Goal: Task Accomplishment & Management: Manage account settings

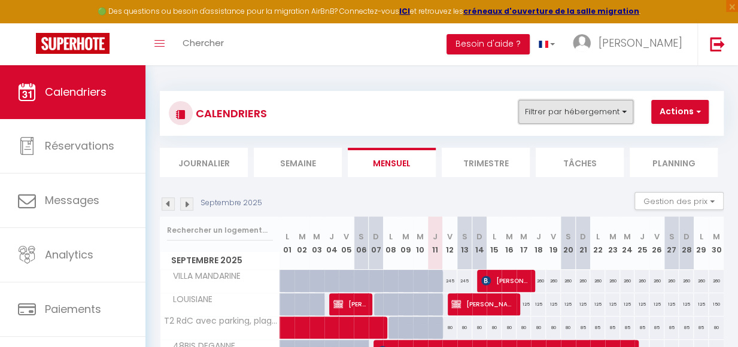
click at [627, 113] on button "Filtrer par hébergement" at bounding box center [576, 112] width 115 height 24
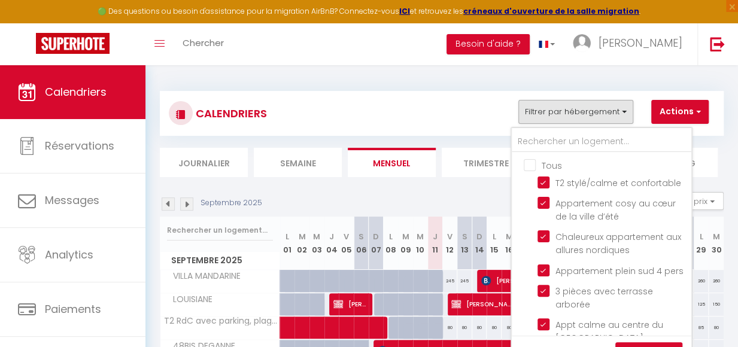
click at [532, 165] on input "Tous" at bounding box center [614, 165] width 180 height 12
checkbox input "false"
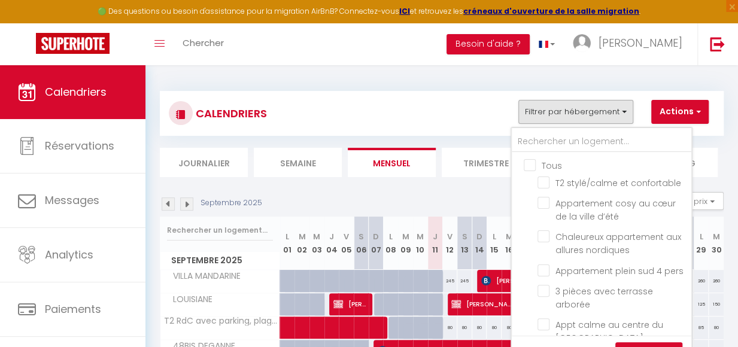
checkbox input "false"
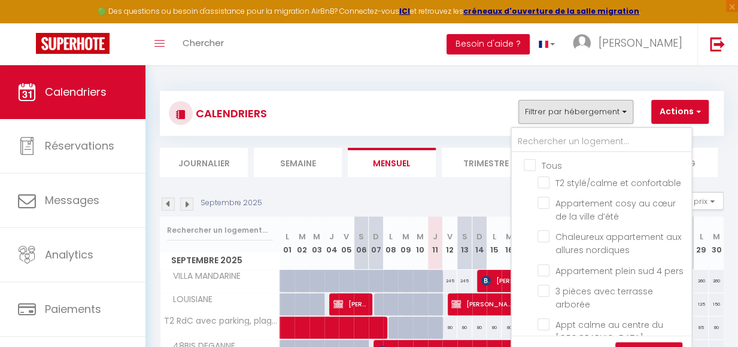
checkbox input "false"
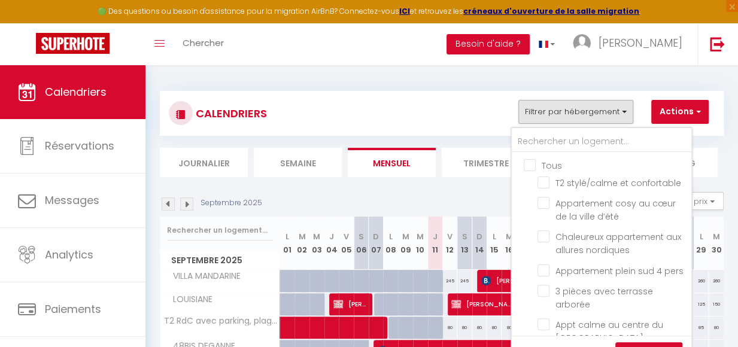
checkbox input "false"
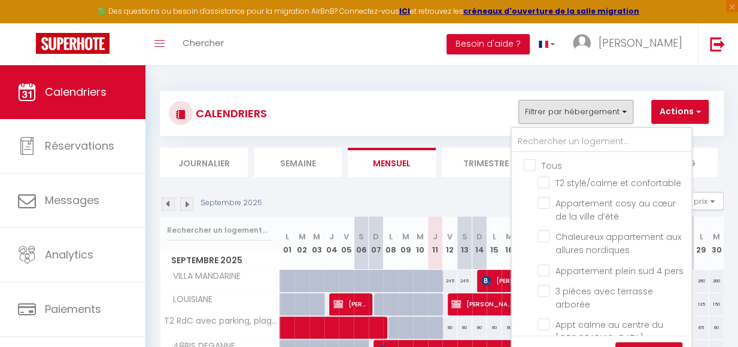
checkbox input "false"
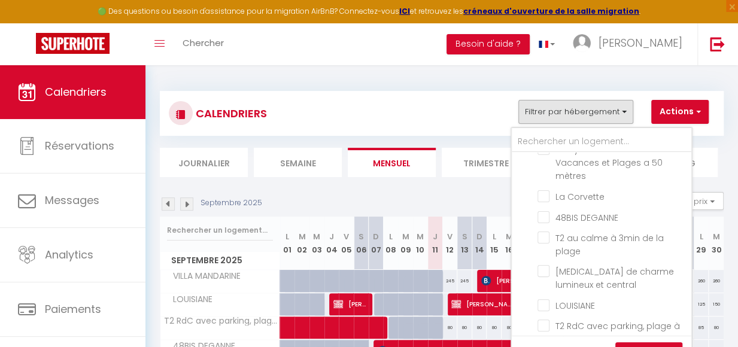
scroll to position [441, 0]
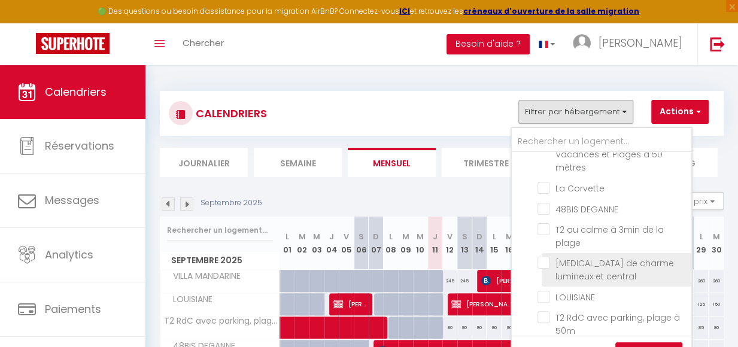
click at [550, 269] on input "[MEDICAL_DATA] de charme lumineux et central" at bounding box center [613, 263] width 150 height 12
checkbox input "true"
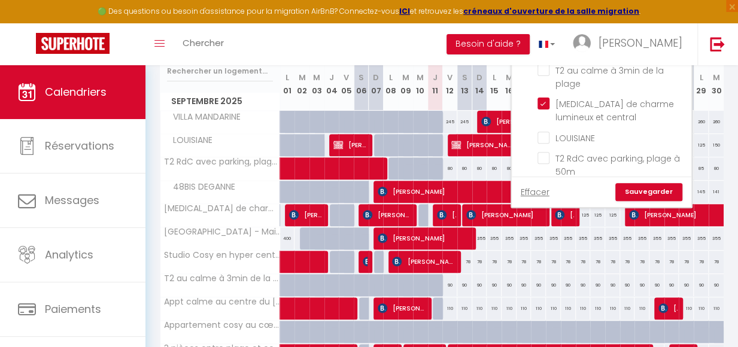
scroll to position [199, 0]
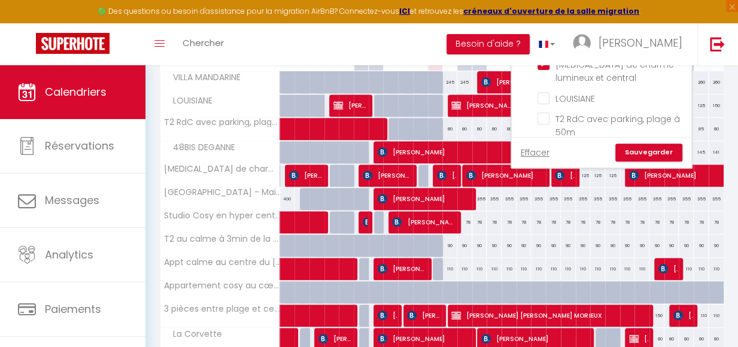
click at [665, 149] on link "Sauvegarder" at bounding box center [649, 153] width 67 height 18
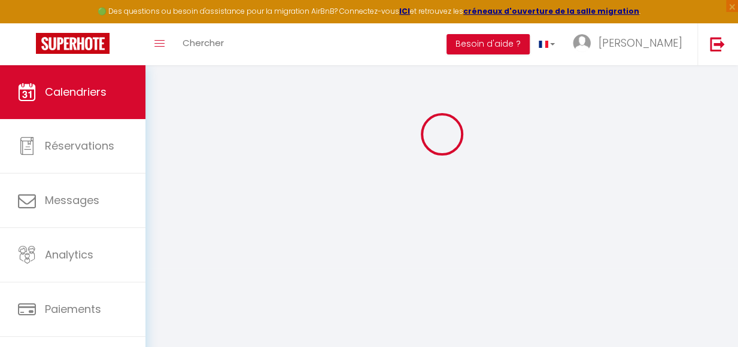
scroll to position [65, 0]
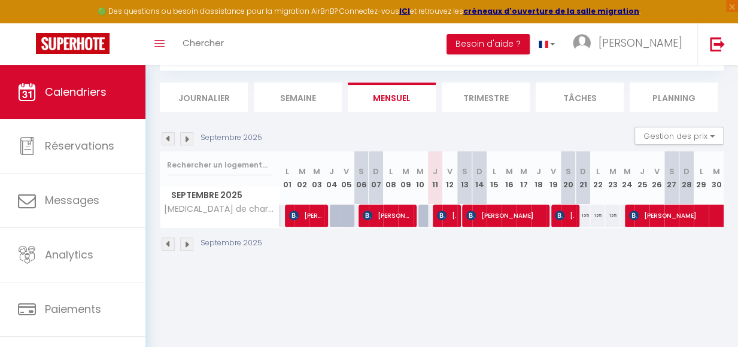
click at [169, 140] on img at bounding box center [168, 138] width 13 height 13
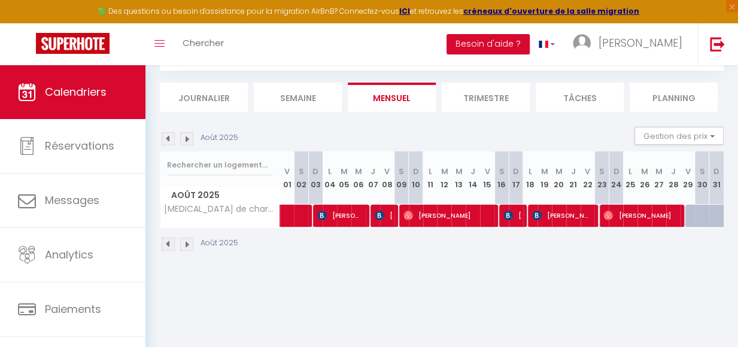
click at [169, 140] on img at bounding box center [168, 138] width 13 height 13
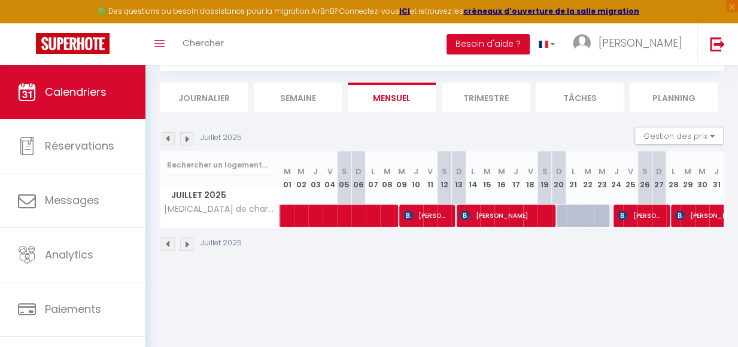
click at [169, 140] on img at bounding box center [168, 138] width 13 height 13
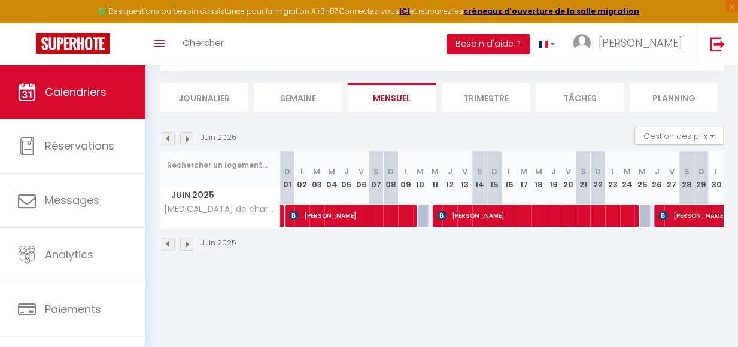
click at [169, 140] on img at bounding box center [168, 138] width 13 height 13
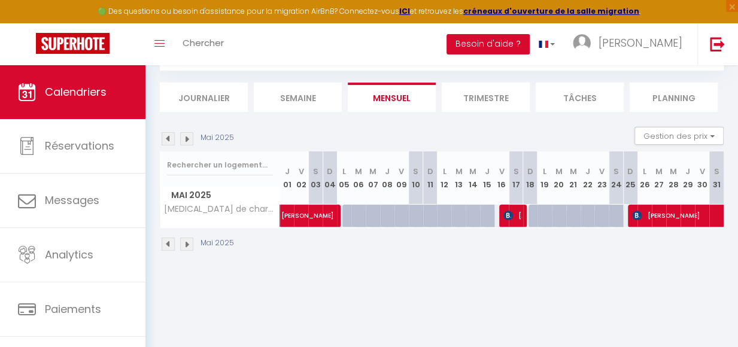
click at [169, 140] on img at bounding box center [168, 138] width 13 height 13
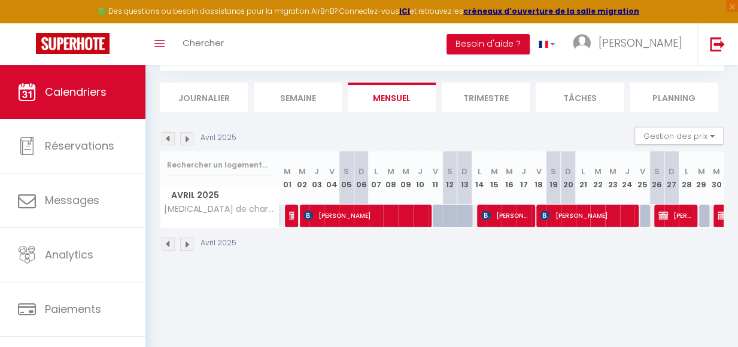
click at [169, 140] on img at bounding box center [168, 138] width 13 height 13
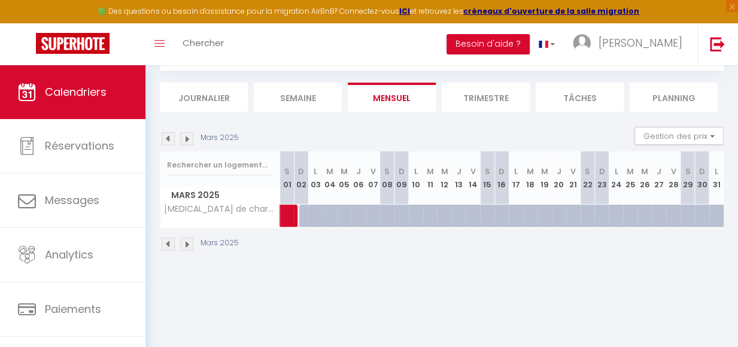
click at [170, 142] on img at bounding box center [168, 138] width 13 height 13
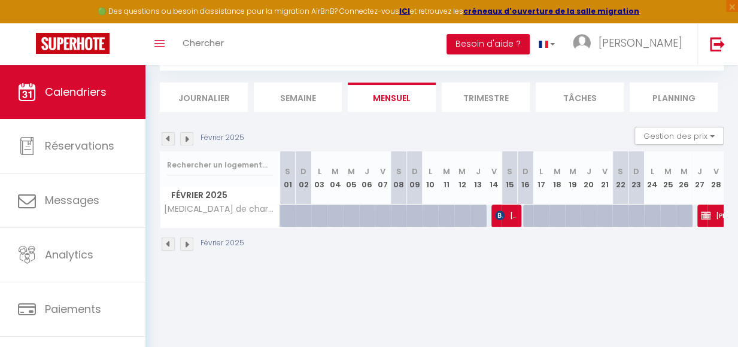
click at [189, 142] on img at bounding box center [186, 138] width 13 height 13
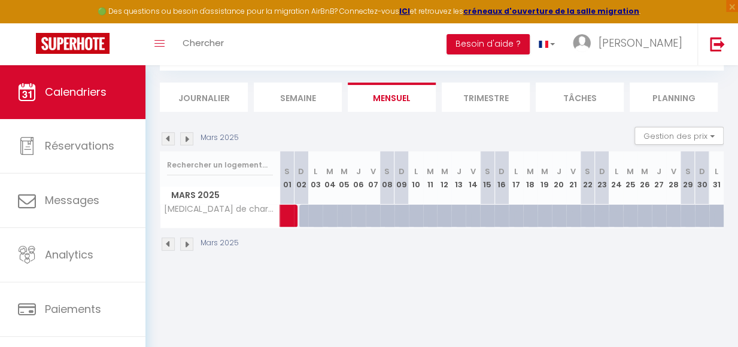
click at [189, 142] on img at bounding box center [186, 138] width 13 height 13
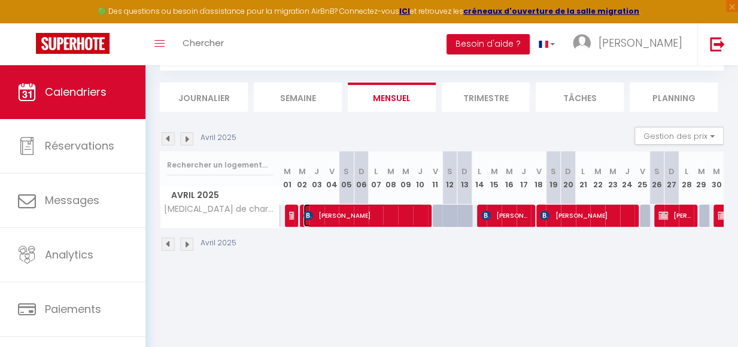
click at [393, 219] on span "[PERSON_NAME]" at bounding box center [364, 215] width 120 height 23
select select "OK"
select select "0"
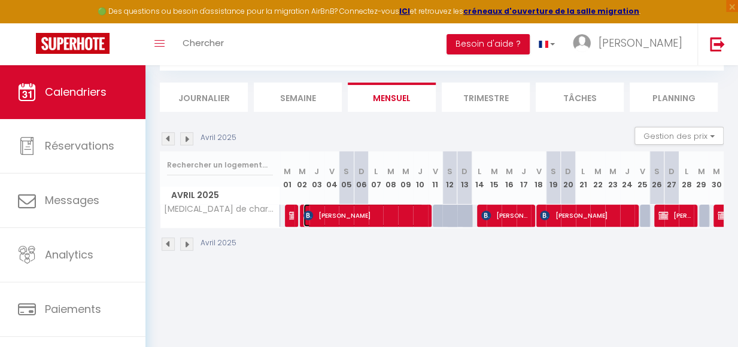
select select "1"
select select
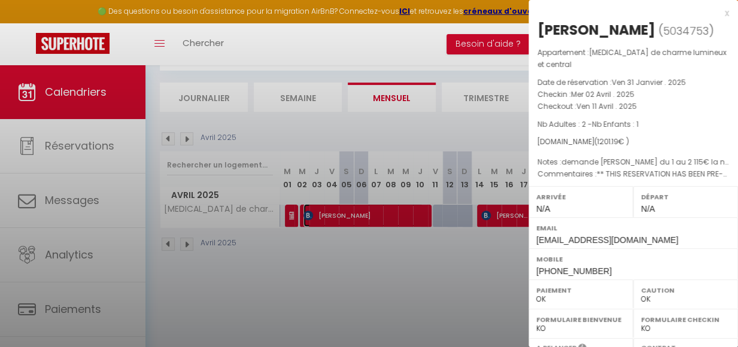
select select "11213"
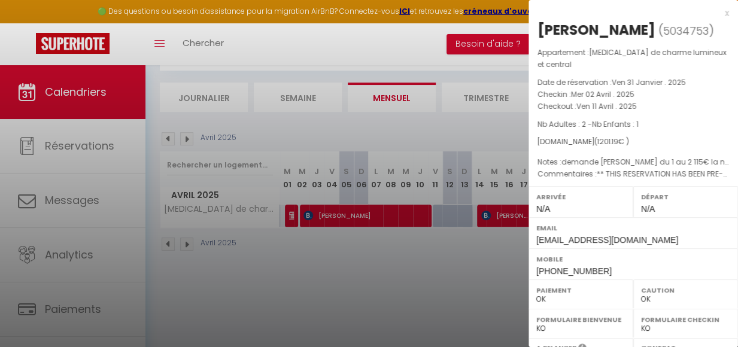
click at [505, 222] on div at bounding box center [369, 173] width 738 height 347
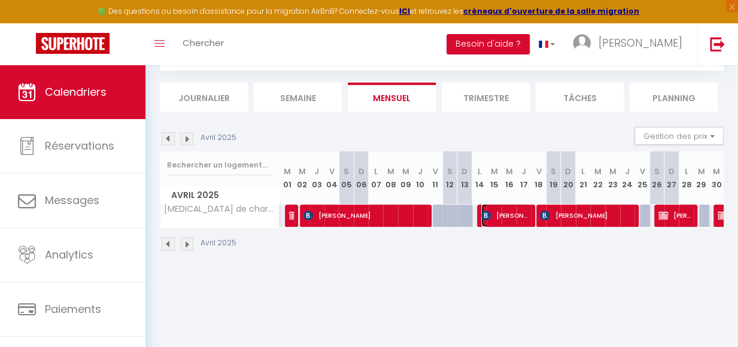
click at [514, 223] on span "[PERSON_NAME]" at bounding box center [505, 215] width 48 height 23
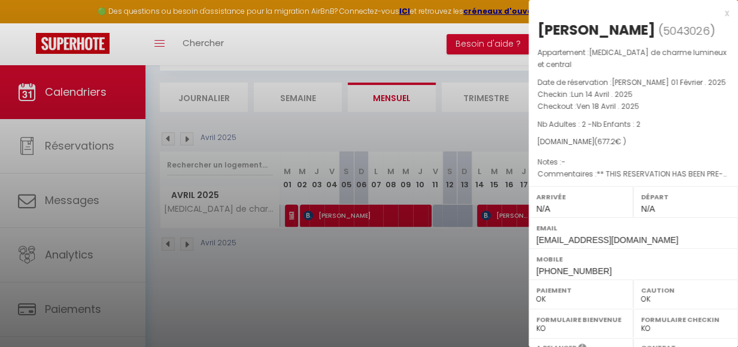
click at [448, 41] on div at bounding box center [369, 173] width 738 height 347
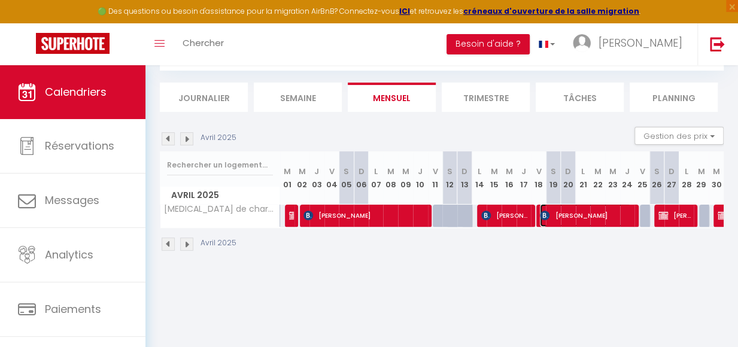
click at [596, 215] on span "[PERSON_NAME]" at bounding box center [585, 215] width 91 height 23
select select "25469"
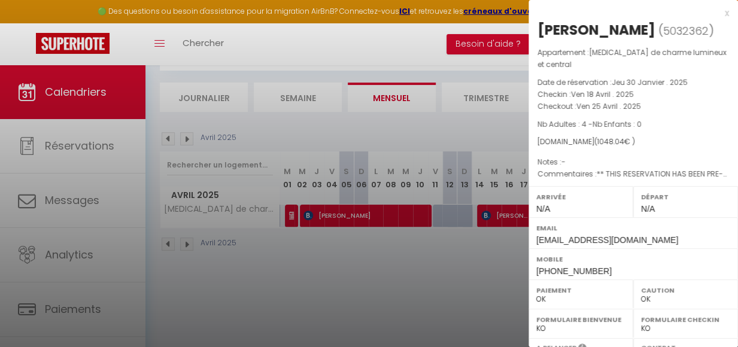
click at [431, 44] on div at bounding box center [369, 173] width 738 height 347
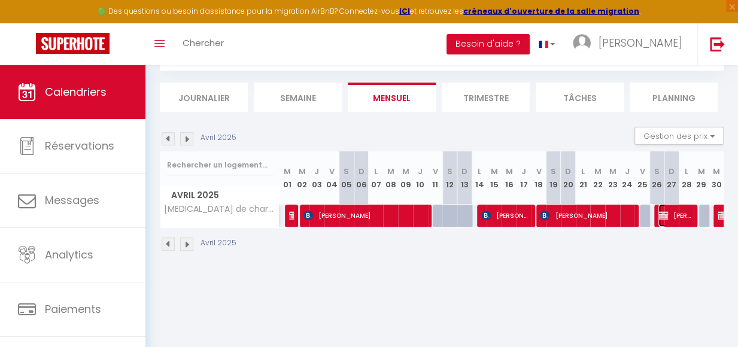
click at [680, 213] on span "[PERSON_NAME]" at bounding box center [676, 215] width 34 height 23
select select "KO"
select select "11213"
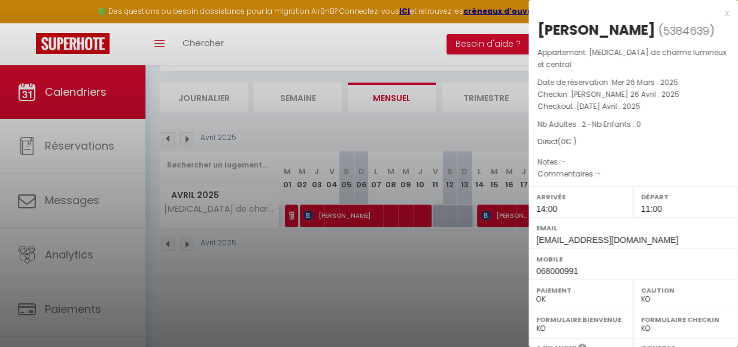
click at [440, 43] on div at bounding box center [369, 173] width 738 height 347
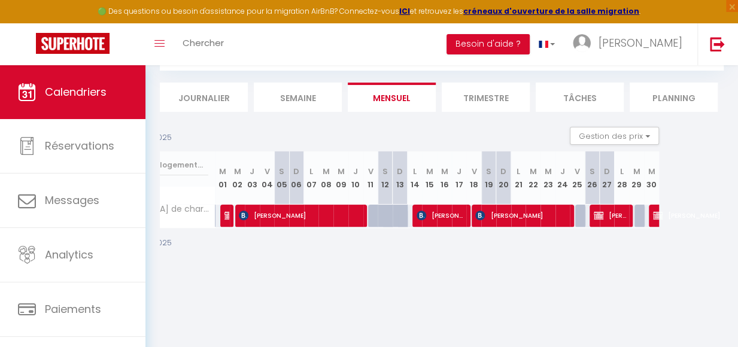
scroll to position [0, 66]
click at [648, 223] on div at bounding box center [655, 216] width 15 height 23
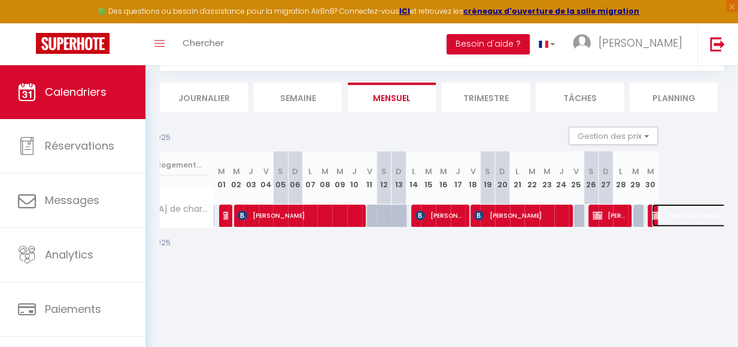
click at [652, 211] on span "[PERSON_NAME]" at bounding box center [721, 215] width 138 height 23
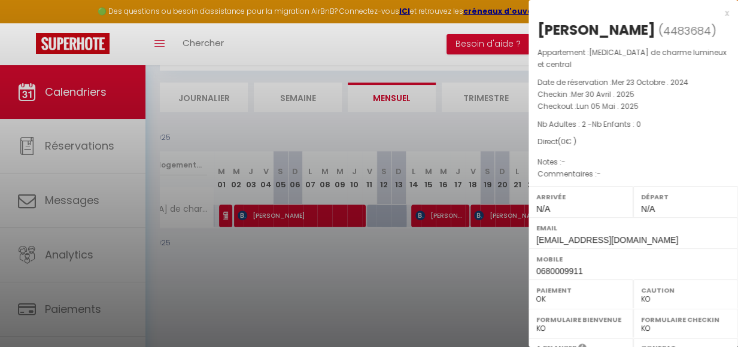
click at [344, 44] on div at bounding box center [369, 173] width 738 height 347
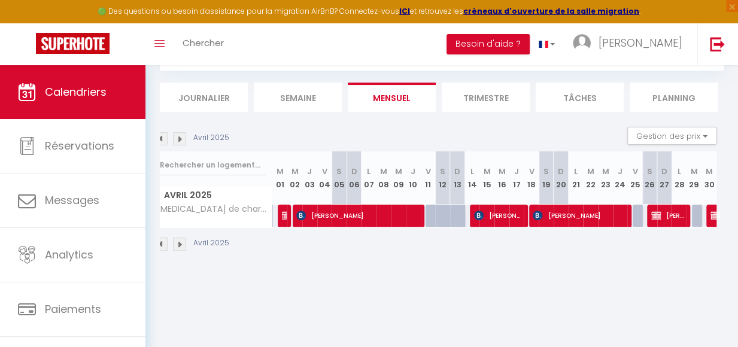
scroll to position [0, 0]
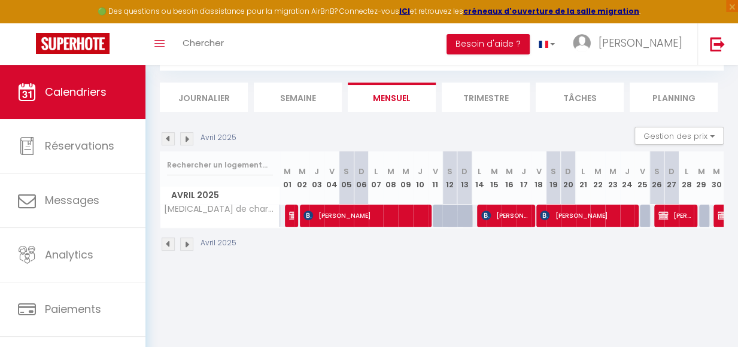
click at [190, 141] on img at bounding box center [186, 138] width 13 height 13
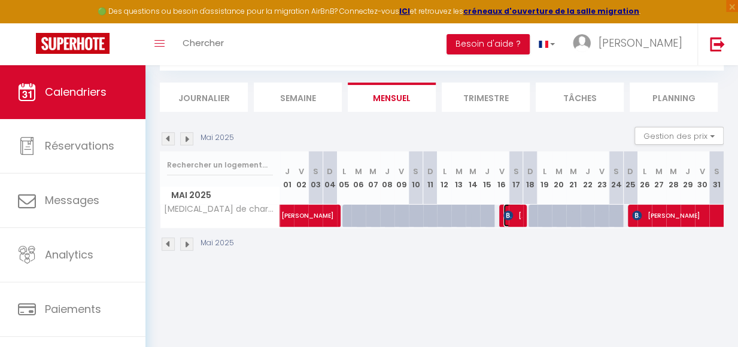
click at [511, 210] on span "[PERSON_NAME]" at bounding box center [513, 215] width 19 height 23
select select "OK"
select select "25469"
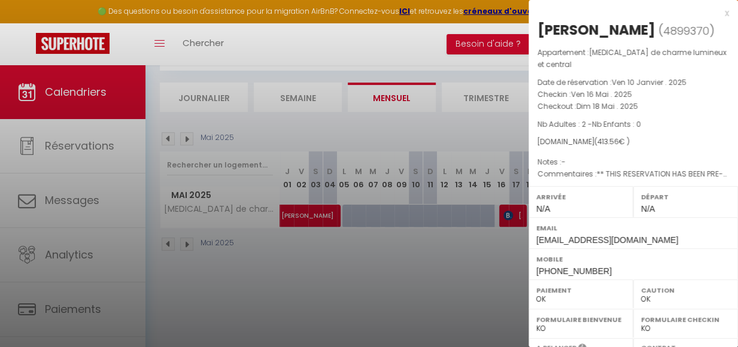
click at [443, 37] on div at bounding box center [369, 173] width 738 height 347
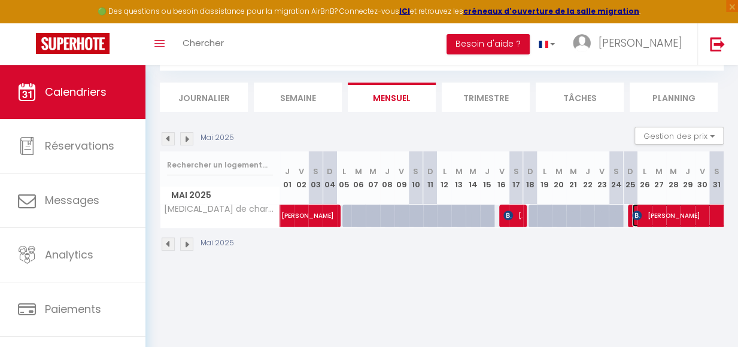
click at [642, 222] on span "[PERSON_NAME]" at bounding box center [728, 215] width 193 height 23
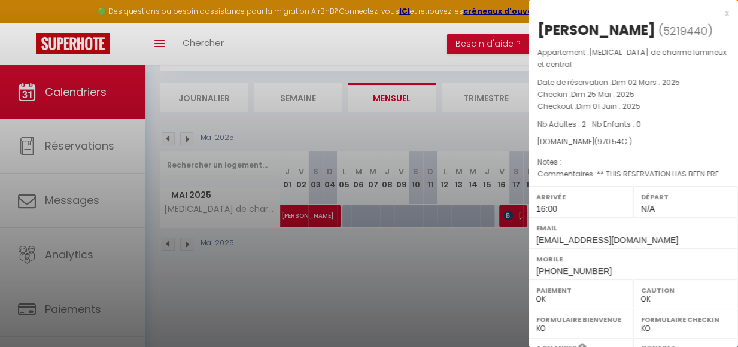
click at [189, 140] on div at bounding box center [369, 173] width 738 height 347
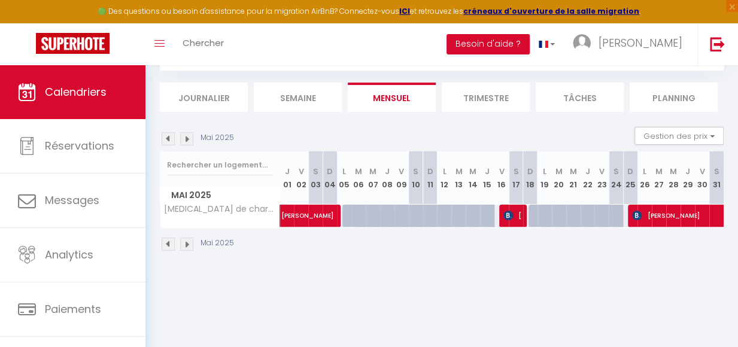
click at [187, 143] on img at bounding box center [186, 138] width 13 height 13
select select "0"
select select "11213"
select select "25469"
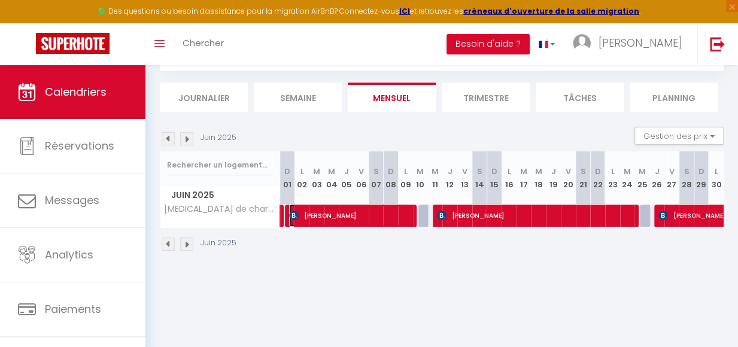
click at [391, 214] on span "[PERSON_NAME]" at bounding box center [349, 215] width 120 height 23
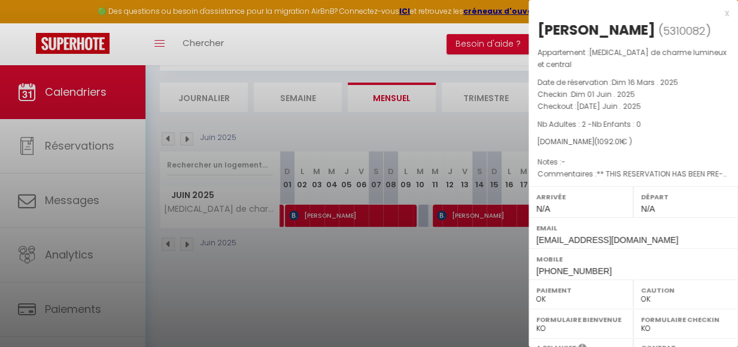
click at [445, 222] on div at bounding box center [369, 173] width 738 height 347
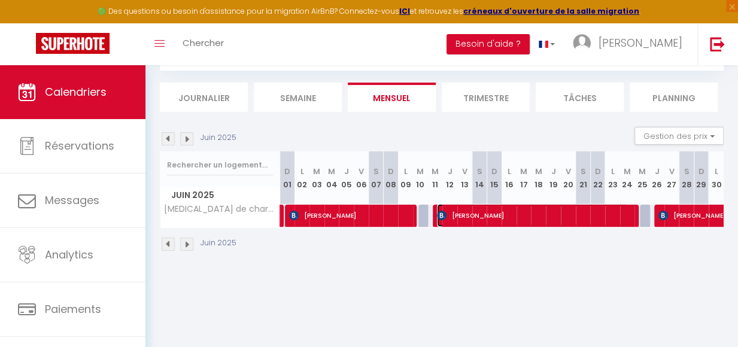
click at [555, 222] on span "[PERSON_NAME]" at bounding box center [533, 215] width 192 height 23
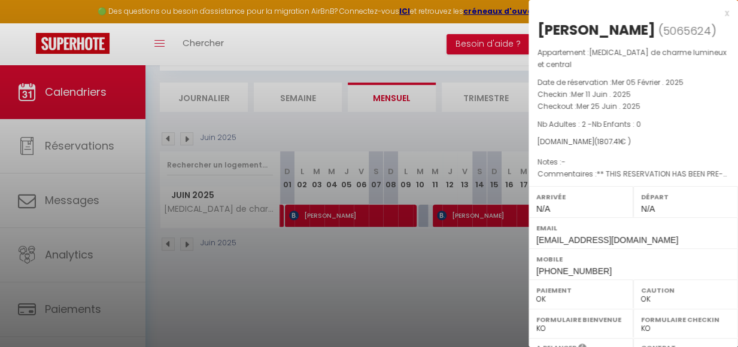
click at [522, 219] on div at bounding box center [369, 173] width 738 height 347
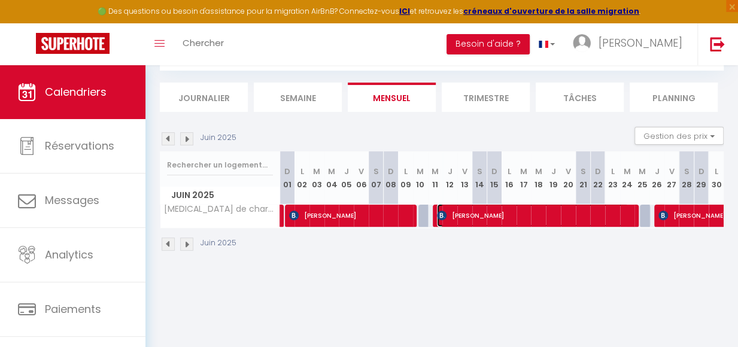
click at [522, 219] on span "[PERSON_NAME]" at bounding box center [533, 215] width 192 height 23
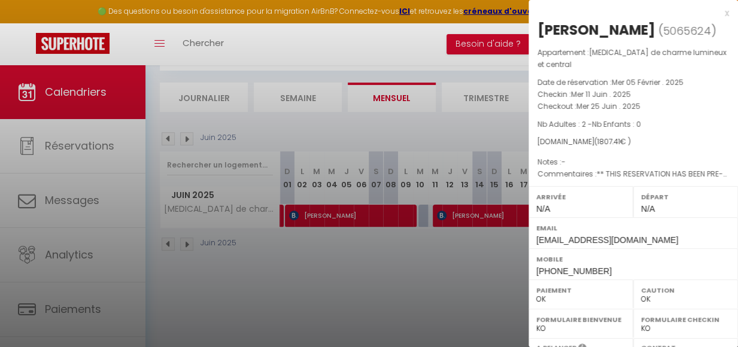
click at [462, 46] on div at bounding box center [369, 173] width 738 height 347
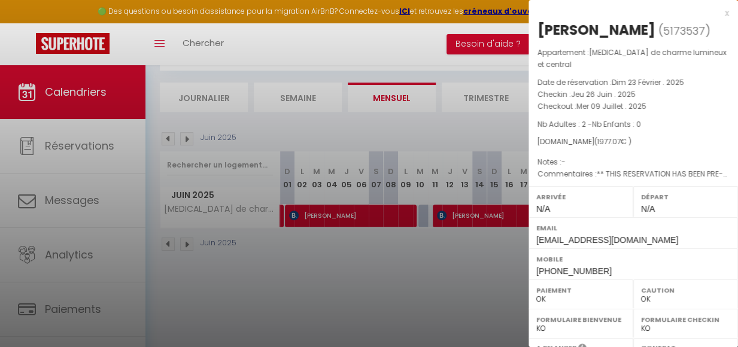
click at [190, 138] on div at bounding box center [369, 173] width 738 height 347
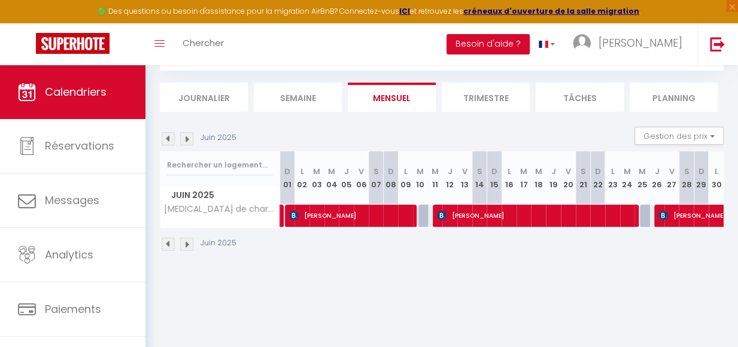
click at [184, 141] on img at bounding box center [186, 138] width 13 height 13
select select "0"
select select "11213"
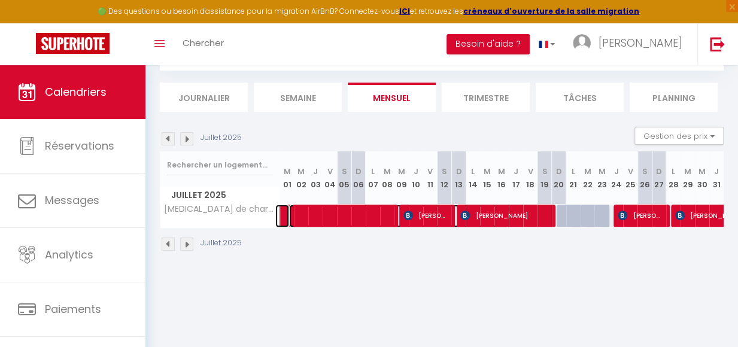
click at [319, 222] on span at bounding box center [399, 216] width 220 height 23
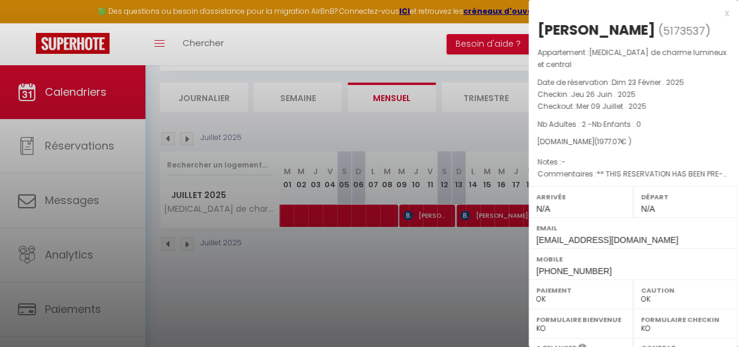
click at [419, 213] on div at bounding box center [369, 173] width 738 height 347
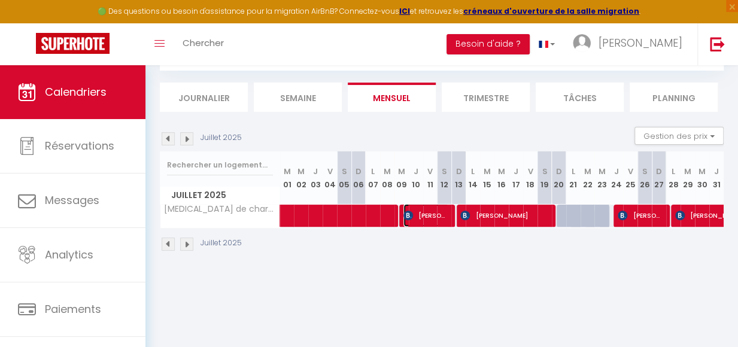
click at [419, 213] on span "[PERSON_NAME]" at bounding box center [427, 215] width 46 height 23
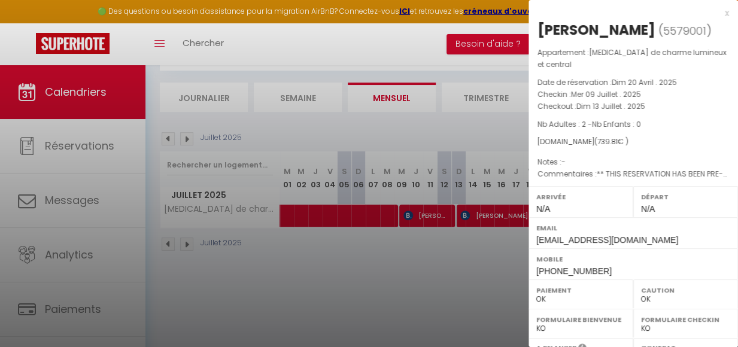
click at [488, 212] on div at bounding box center [369, 173] width 738 height 347
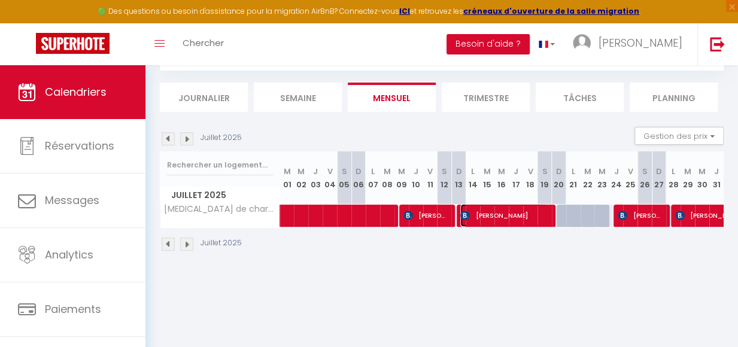
click at [531, 210] on span "[PERSON_NAME]" at bounding box center [504, 215] width 87 height 23
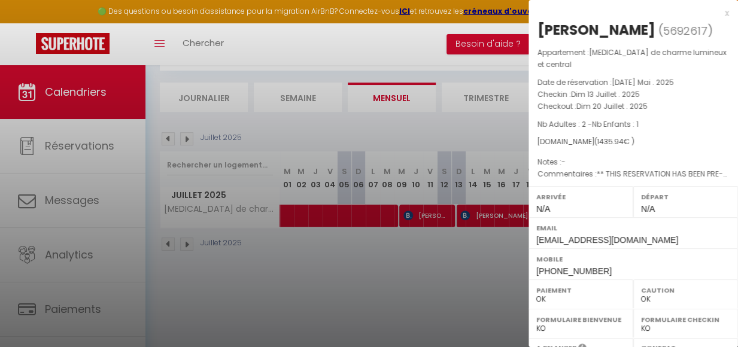
click at [436, 37] on div at bounding box center [369, 173] width 738 height 347
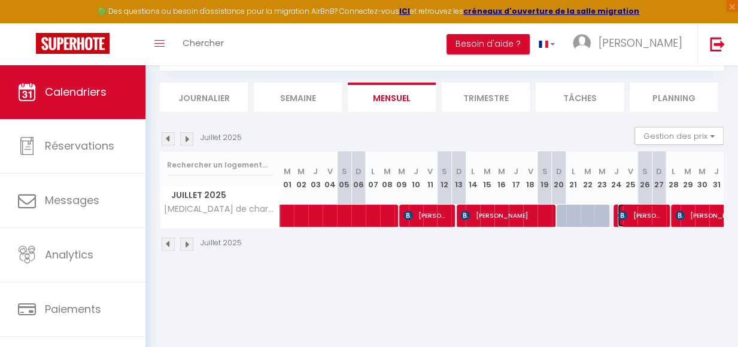
click at [634, 210] on span "[PERSON_NAME]" at bounding box center [641, 215] width 46 height 23
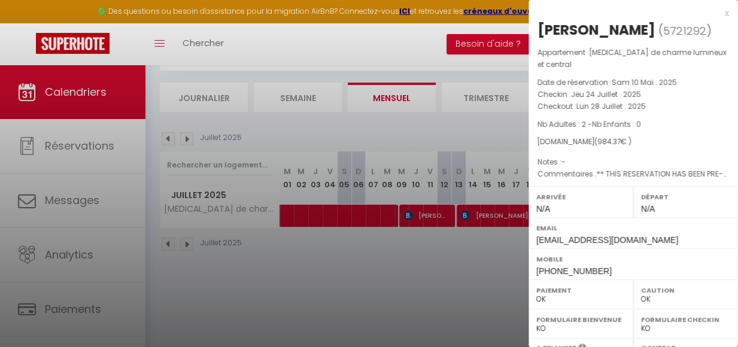
click at [427, 49] on div at bounding box center [369, 173] width 738 height 347
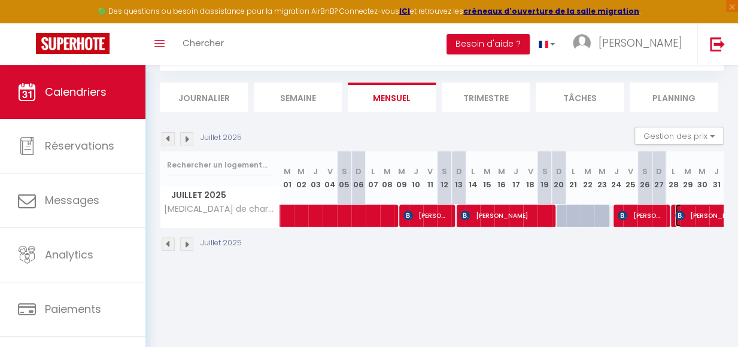
select select "39518"
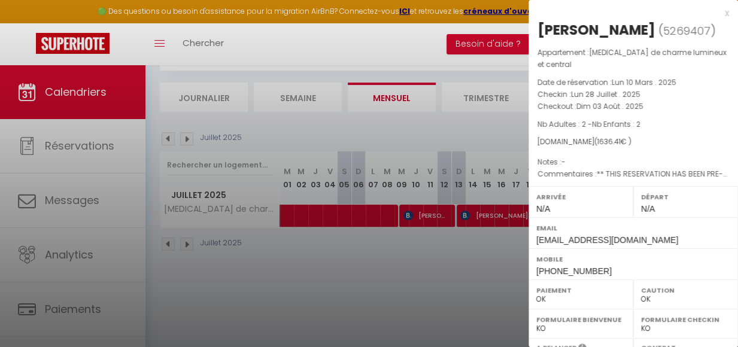
click at [187, 143] on div at bounding box center [369, 173] width 738 height 347
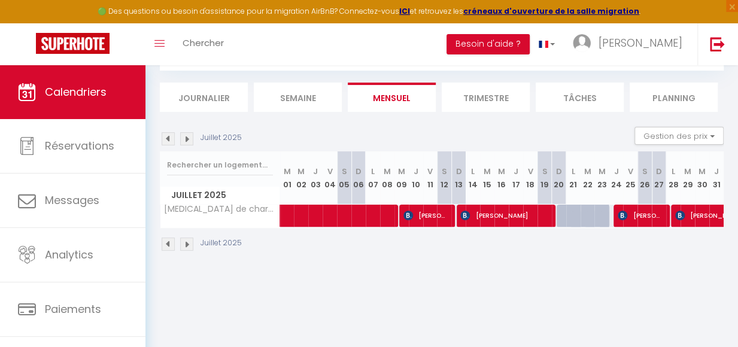
click at [187, 143] on img at bounding box center [186, 138] width 13 height 13
select select "0"
select select "11213"
select select "39518"
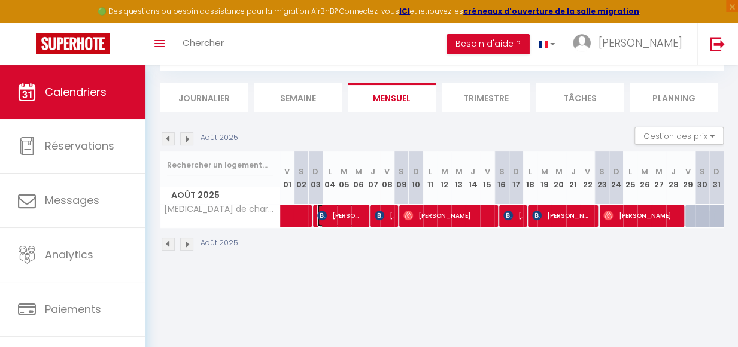
click at [349, 209] on span "[PERSON_NAME]" at bounding box center [340, 215] width 46 height 23
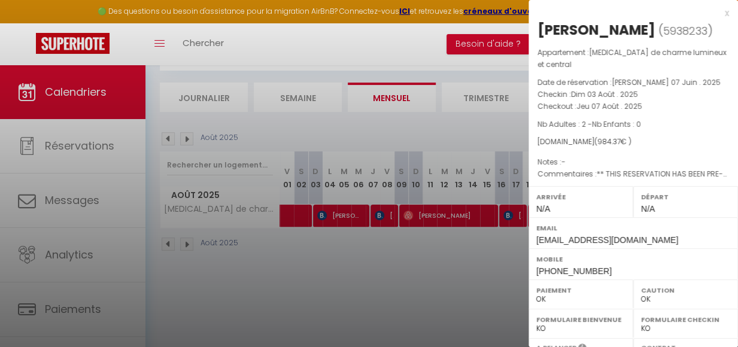
click at [362, 250] on div at bounding box center [369, 173] width 738 height 347
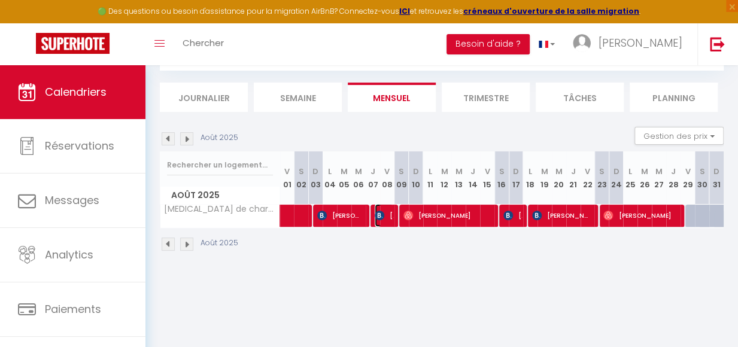
click at [378, 209] on span "[PERSON_NAME]" at bounding box center [384, 215] width 19 height 23
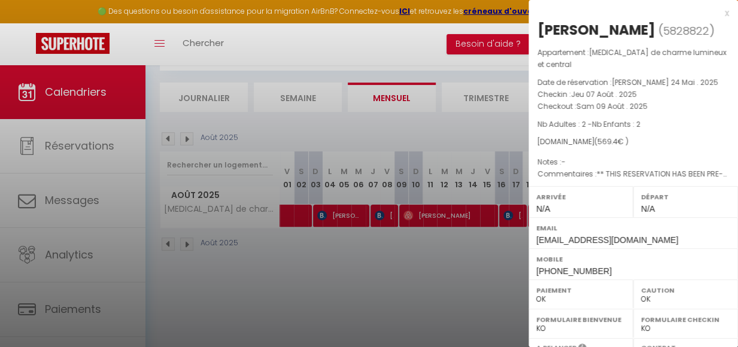
click at [483, 214] on div at bounding box center [369, 173] width 738 height 347
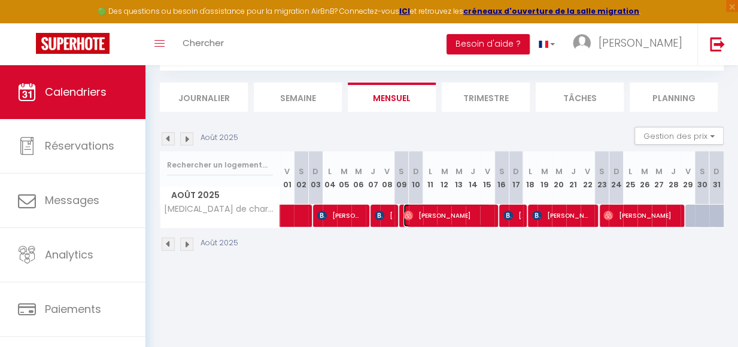
click at [483, 214] on span "[PERSON_NAME]" at bounding box center [447, 215] width 87 height 23
select select
select select "25469"
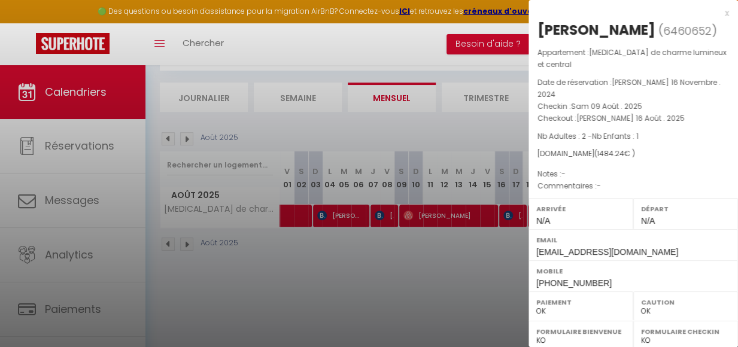
click at [508, 223] on div at bounding box center [369, 173] width 738 height 347
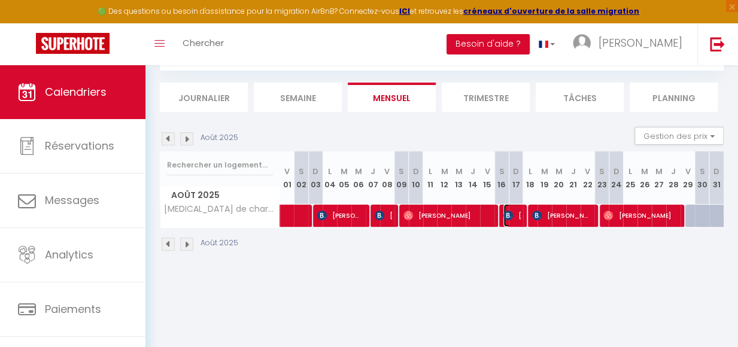
click at [508, 223] on span "[PERSON_NAME]" at bounding box center [513, 215] width 19 height 23
select select "11213"
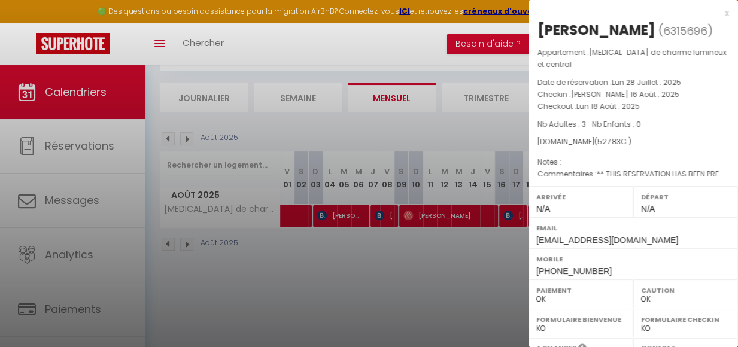
click at [490, 271] on div at bounding box center [369, 173] width 738 height 347
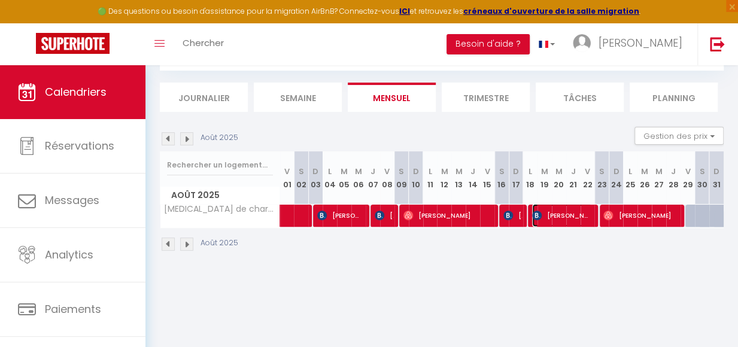
click at [551, 208] on span "[PERSON_NAME]" at bounding box center [562, 215] width 60 height 23
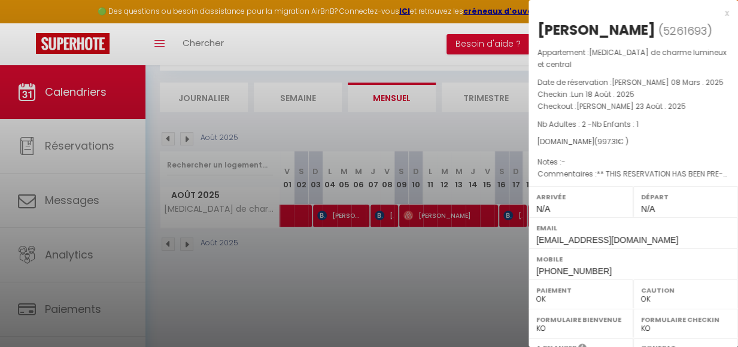
click at [506, 244] on div at bounding box center [369, 173] width 738 height 347
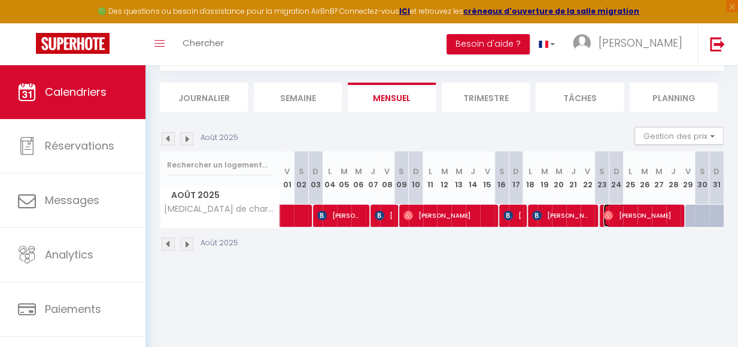
click at [608, 210] on span "[PERSON_NAME]" at bounding box center [641, 215] width 74 height 23
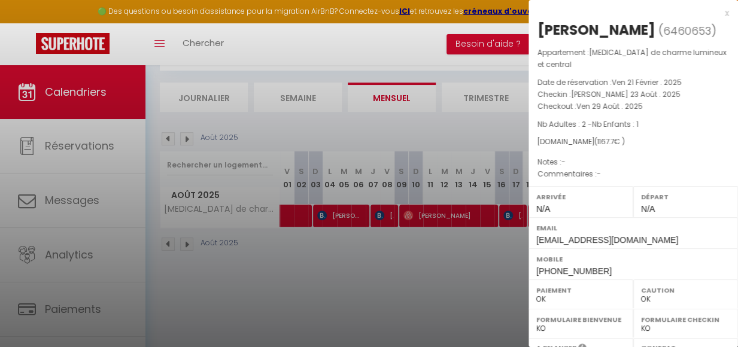
click at [491, 258] on div at bounding box center [369, 173] width 738 height 347
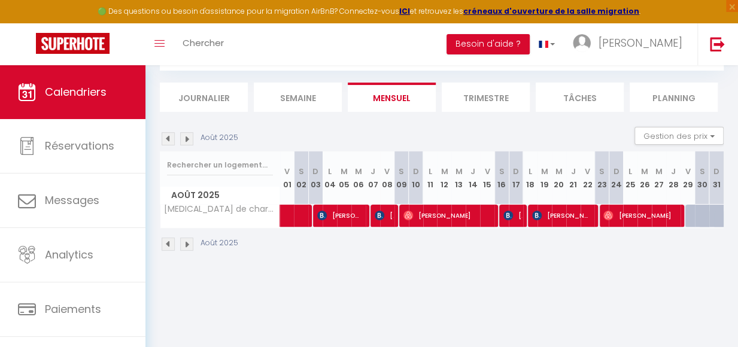
click at [186, 140] on img at bounding box center [186, 138] width 13 height 13
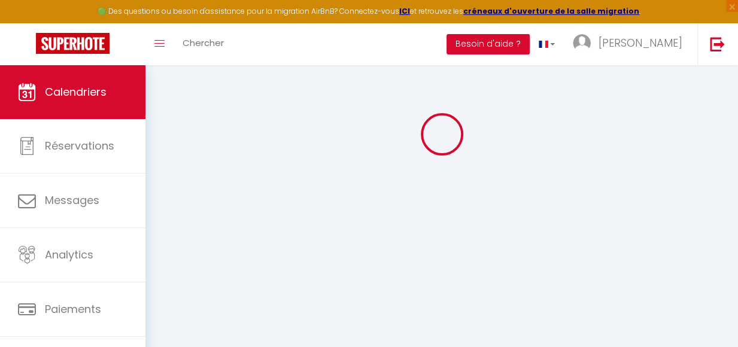
select select "0"
select select "11213"
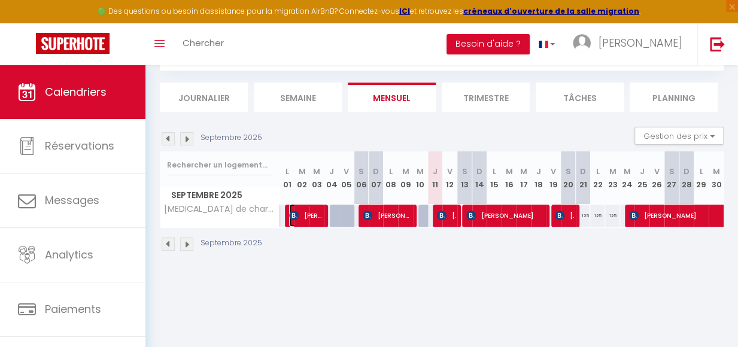
click at [311, 210] on span "[PERSON_NAME]" at bounding box center [306, 215] width 34 height 23
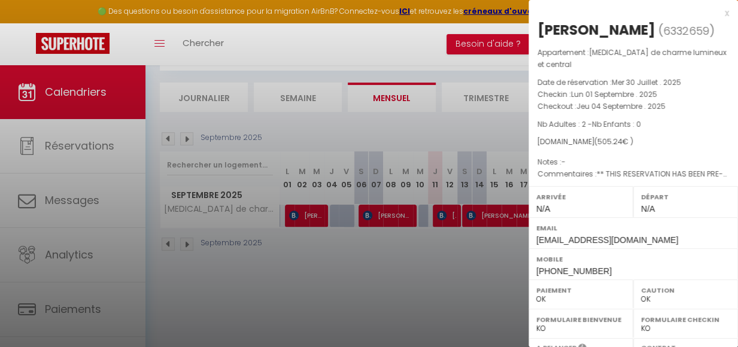
click at [400, 209] on div at bounding box center [369, 173] width 738 height 347
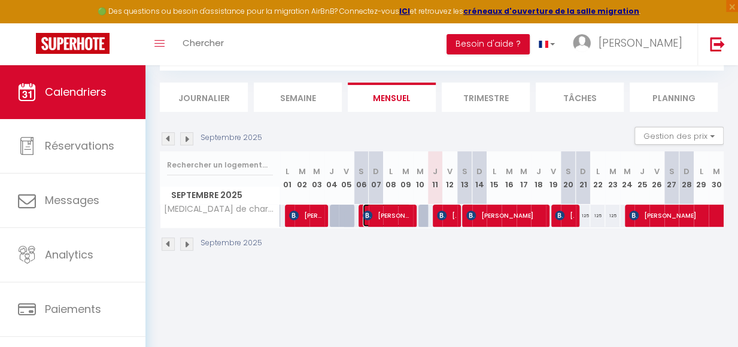
click at [401, 211] on span "[PERSON_NAME]" at bounding box center [387, 215] width 48 height 23
select select "39518"
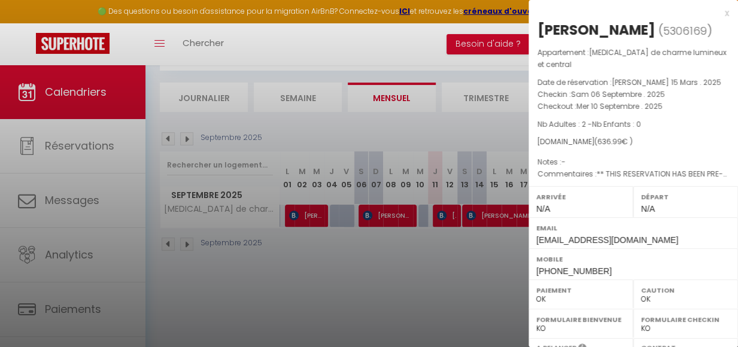
click at [447, 226] on div at bounding box center [369, 173] width 738 height 347
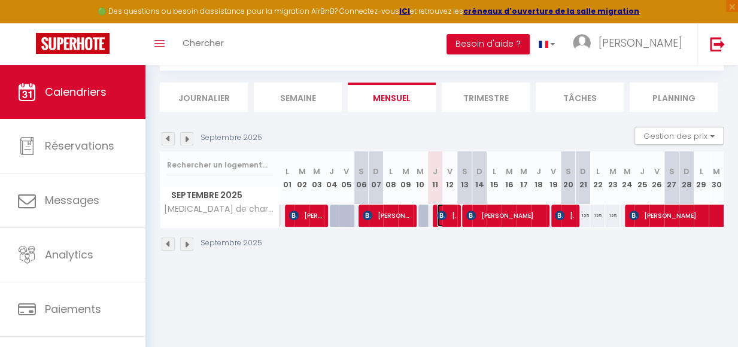
click at [446, 223] on span "[PERSON_NAME]" at bounding box center [446, 215] width 19 height 23
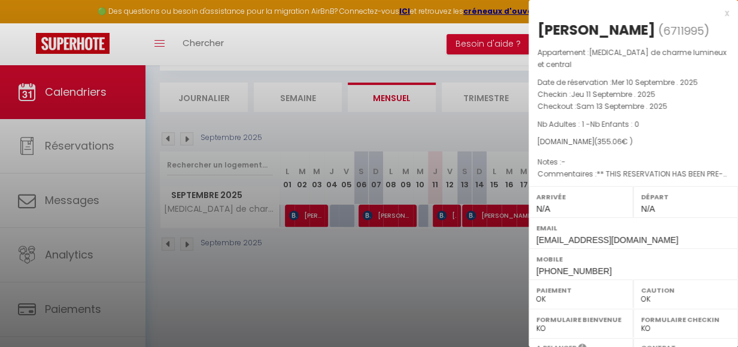
click at [449, 220] on div at bounding box center [369, 173] width 738 height 347
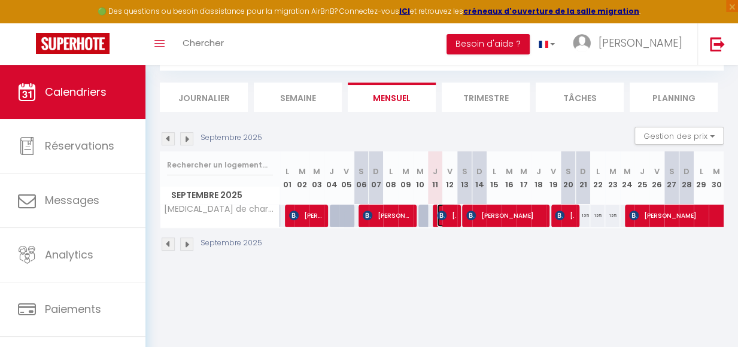
click at [449, 220] on span "[PERSON_NAME]" at bounding box center [446, 215] width 19 height 23
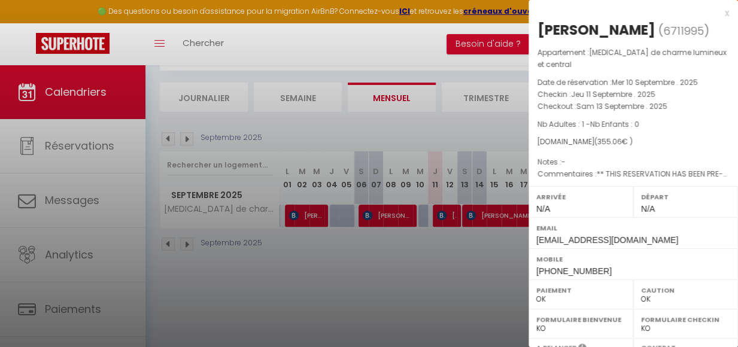
click at [483, 223] on div at bounding box center [369, 173] width 738 height 347
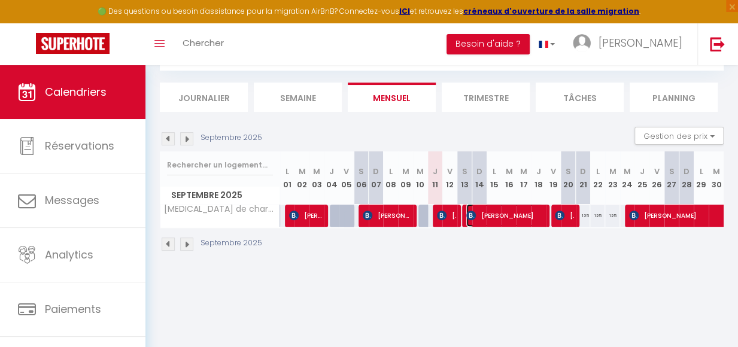
click at [483, 223] on span "[PERSON_NAME]" at bounding box center [504, 215] width 77 height 23
select select "25469"
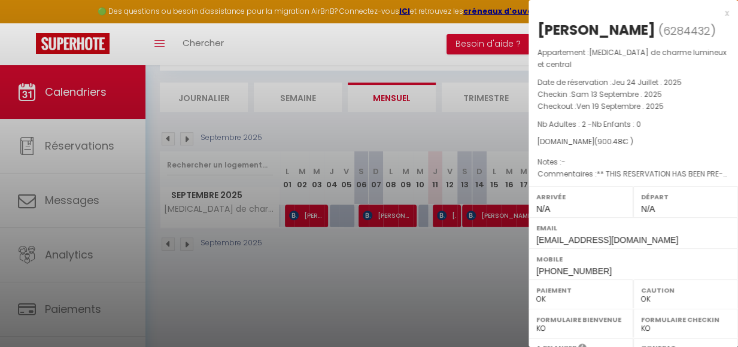
click at [452, 119] on div at bounding box center [369, 173] width 738 height 347
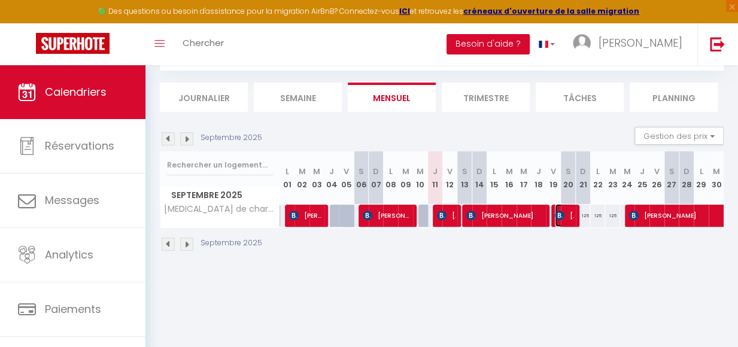
click at [562, 223] on span "[PERSON_NAME]" at bounding box center [564, 215] width 19 height 23
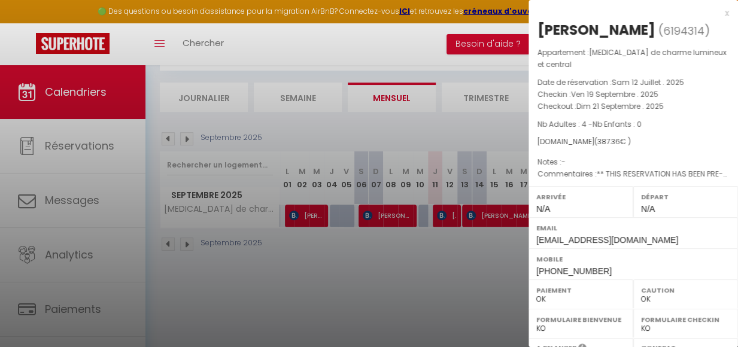
click at [449, 41] on div at bounding box center [369, 173] width 738 height 347
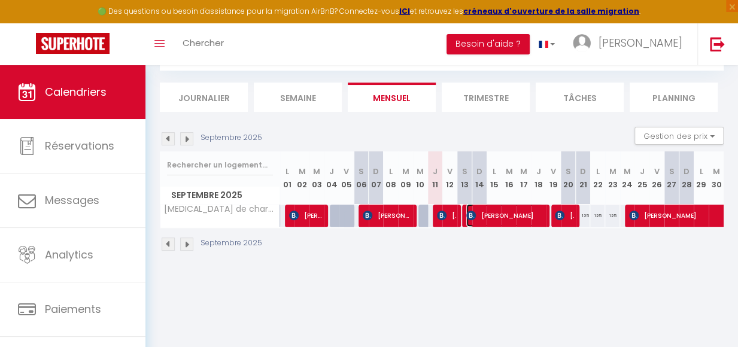
click at [534, 211] on span "[PERSON_NAME]" at bounding box center [504, 215] width 77 height 23
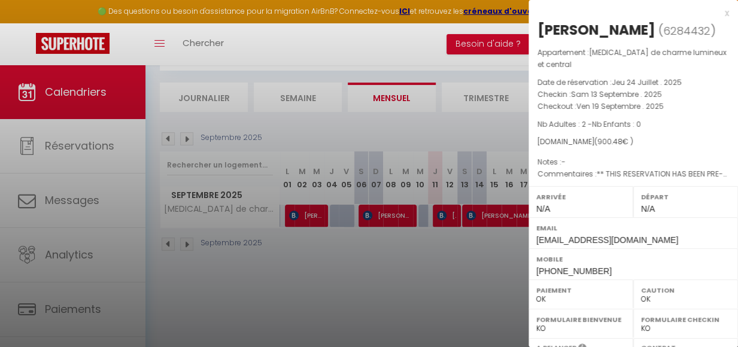
click at [431, 298] on div at bounding box center [369, 173] width 738 height 347
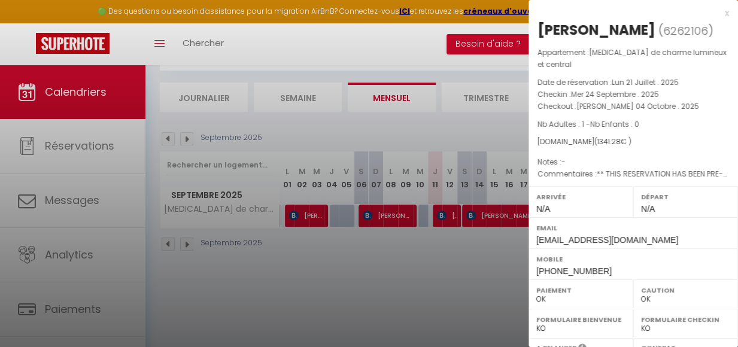
click at [431, 243] on div at bounding box center [369, 173] width 738 height 347
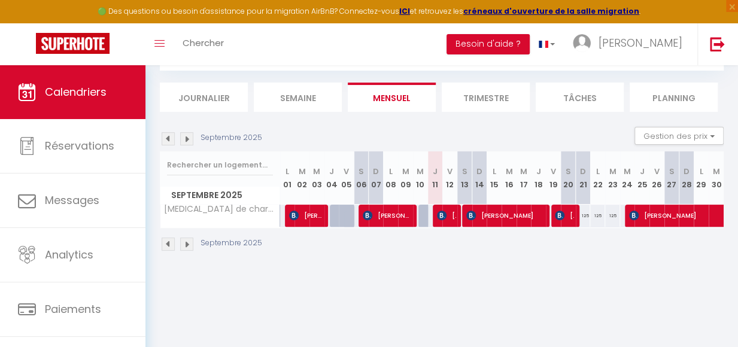
click at [186, 140] on img at bounding box center [186, 138] width 13 height 13
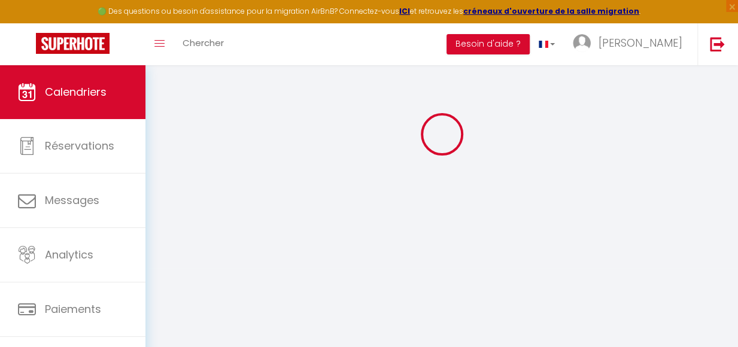
select select "0"
select select "11213"
select select "25469"
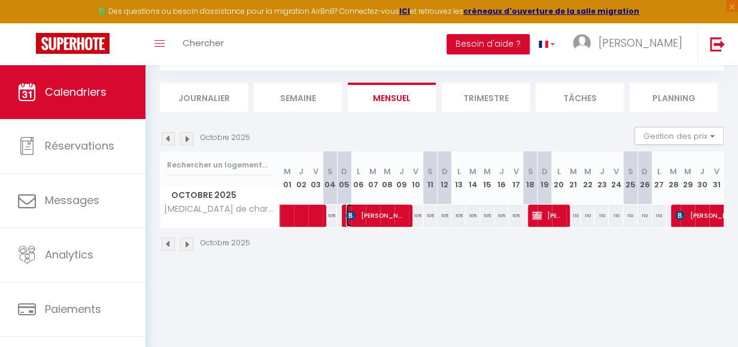
click at [359, 210] on span "[PERSON_NAME]" at bounding box center [376, 215] width 60 height 23
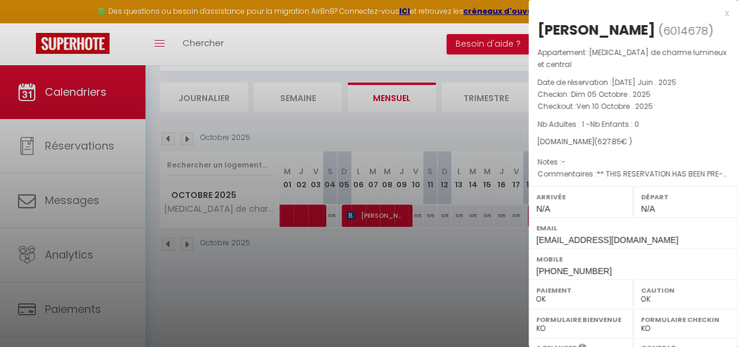
click at [480, 239] on div at bounding box center [369, 173] width 738 height 347
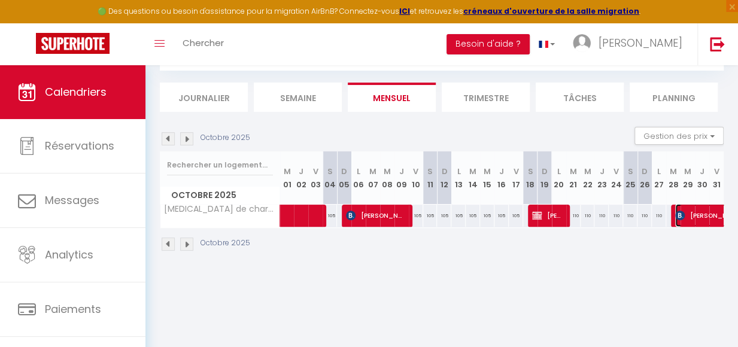
click at [681, 211] on span "[PERSON_NAME]" at bounding box center [730, 215] width 110 height 23
select select
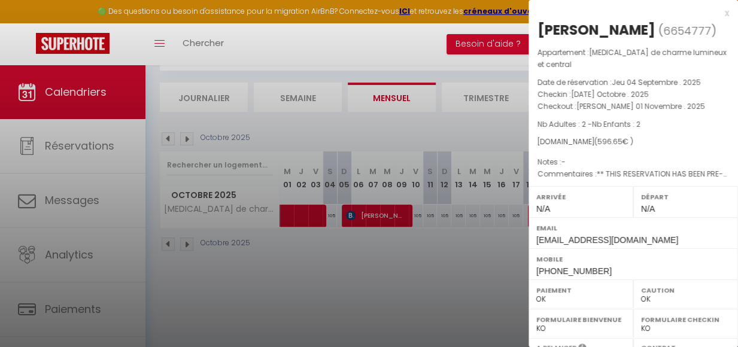
scroll to position [227, 0]
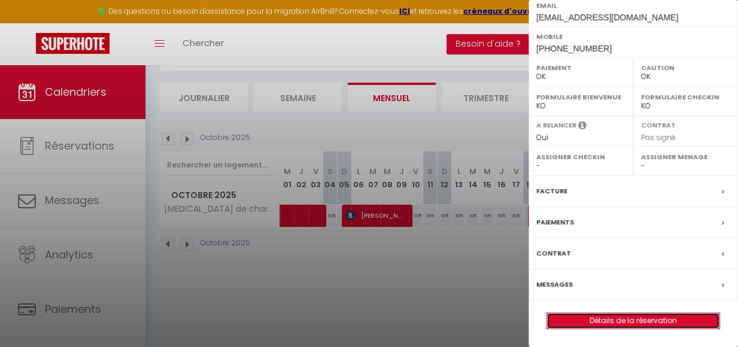
click at [625, 318] on link "Détails de la réservation" at bounding box center [633, 321] width 172 height 16
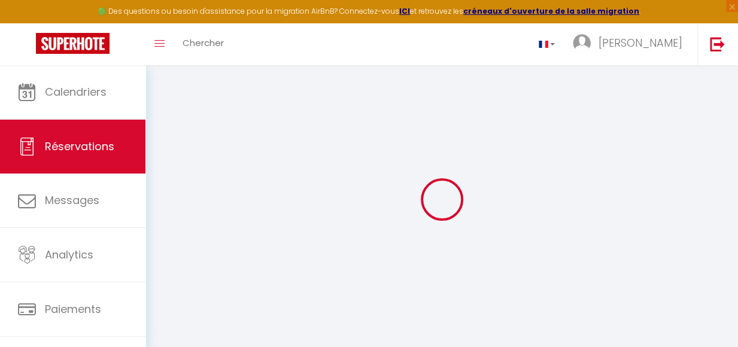
type input "[PERSON_NAME]"
type input "[EMAIL_ADDRESS][DOMAIN_NAME]"
type input "[PHONE_NUMBER]"
type input "."
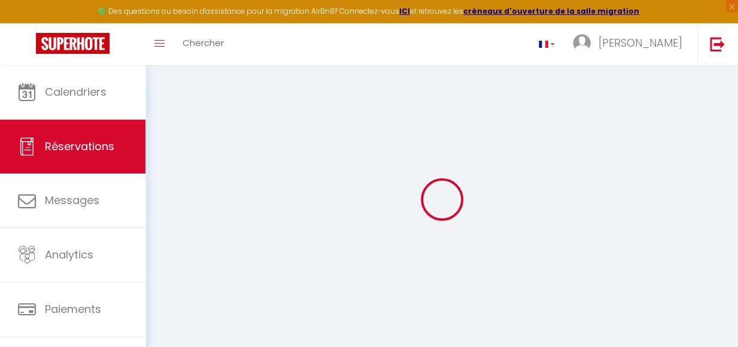
select select "FR"
type input "50"
type input "97.46"
type input "8.35"
select select "53110"
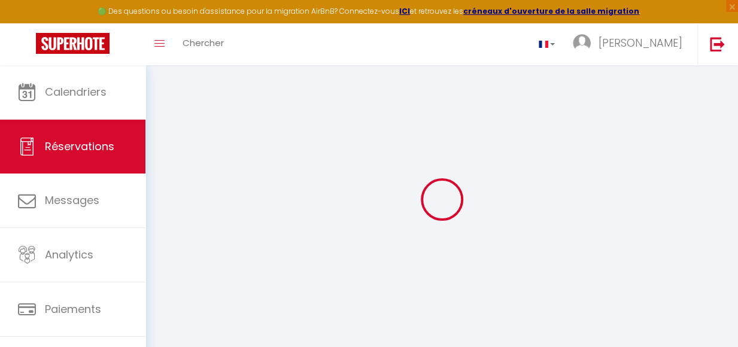
select select "1"
select select
type input "2"
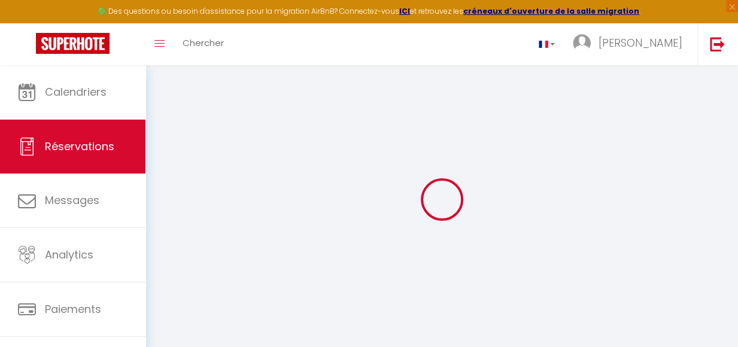
select select "12"
select select "15"
type input "463.32"
checkbox input "false"
select select "2"
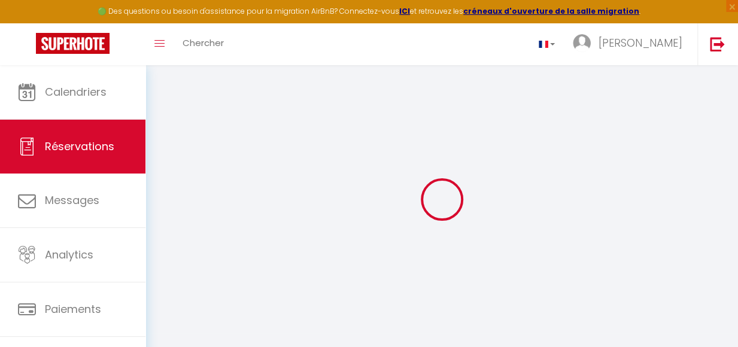
type input "78"
type input "60"
type input "0"
select select
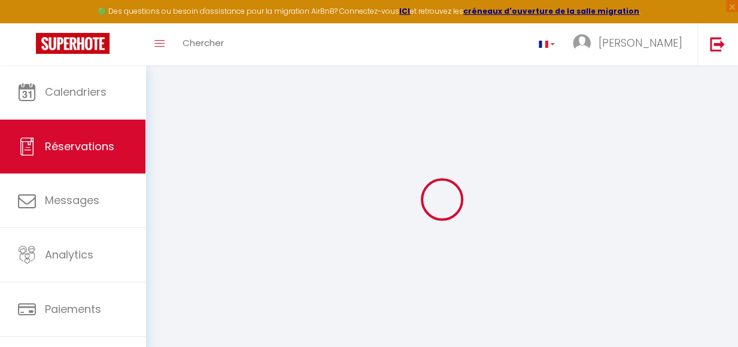
checkbox input "false"
select select
checkbox input "false"
select select
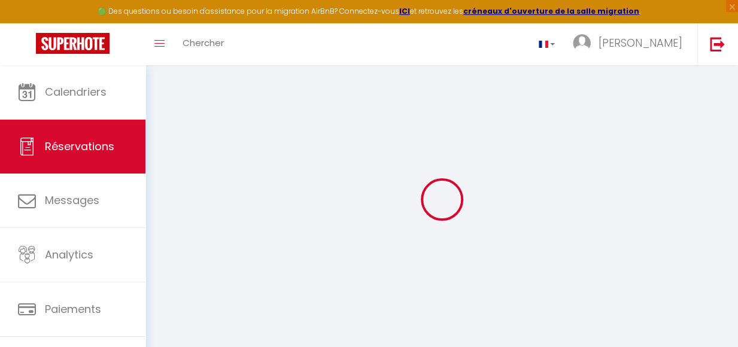
select select
checkbox input "false"
select select
checkbox input "false"
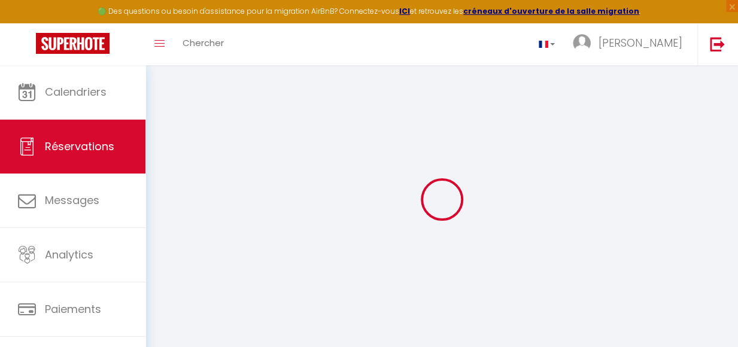
type textarea "** THIS RESERVATION HAS BEEN PRE-PAID ** BOOKING NOTE : Payment charge is EUR 8…"
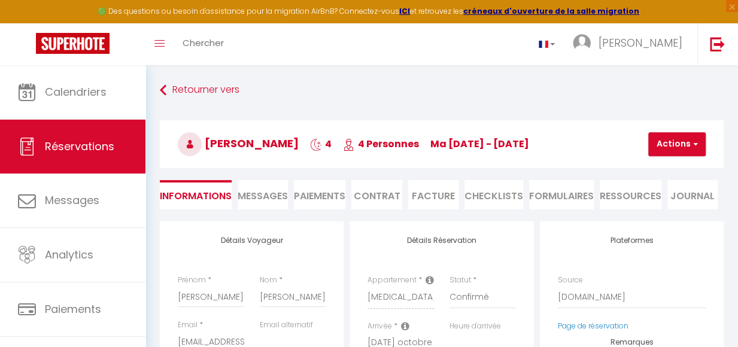
type input "60"
type input "23.33"
select select
checkbox input "false"
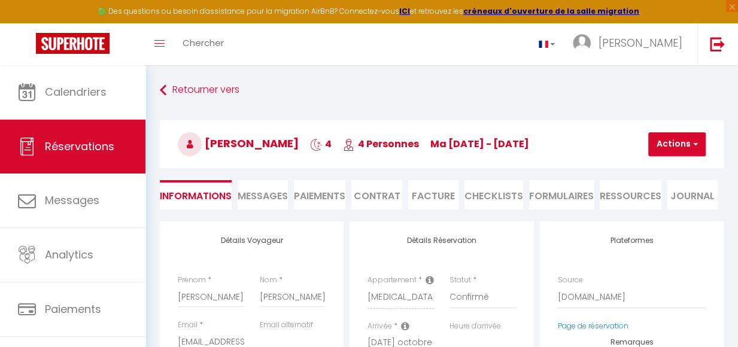
select select
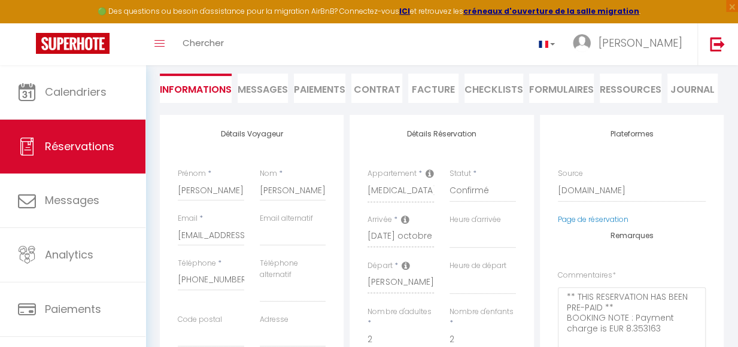
scroll to position [240, 0]
